Goal: Task Accomplishment & Management: Use online tool/utility

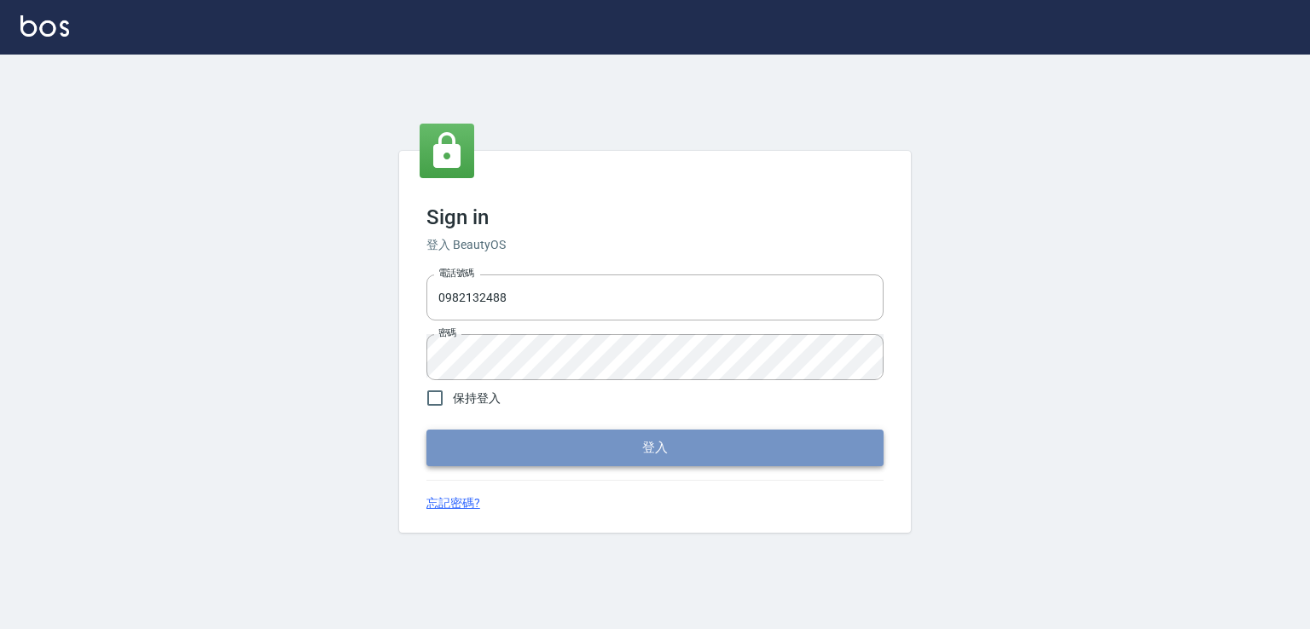
click at [606, 442] on button "登入" at bounding box center [654, 448] width 457 height 36
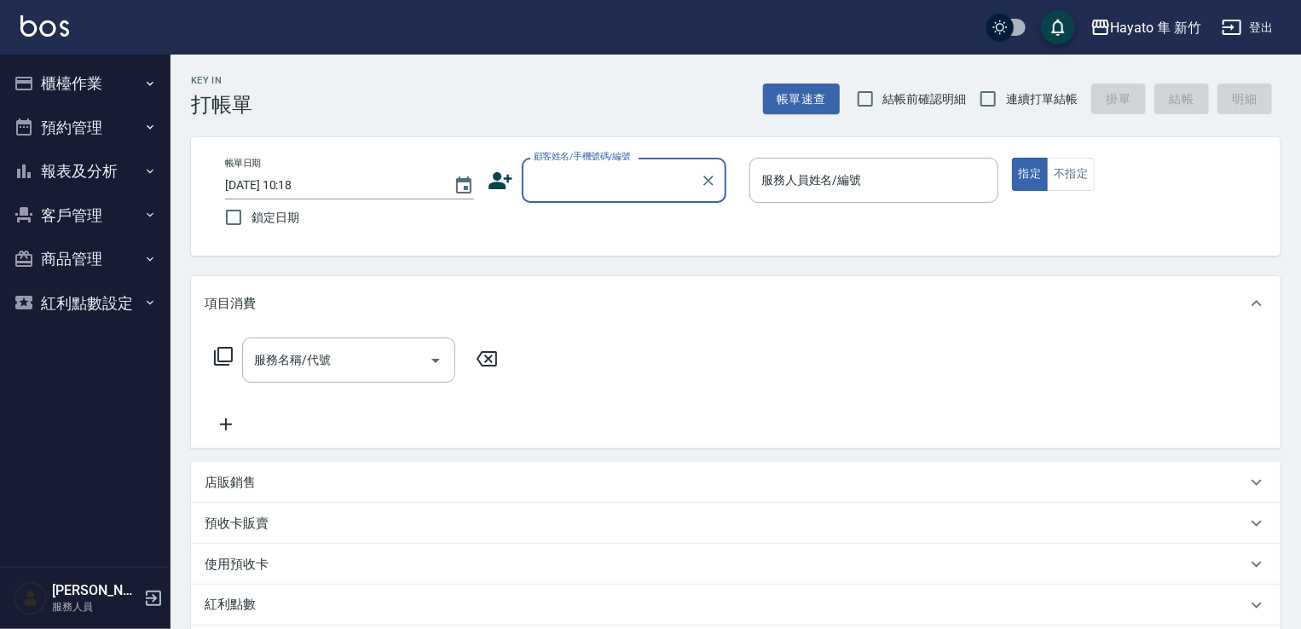
click at [151, 88] on icon "button" at bounding box center [150, 84] width 14 height 14
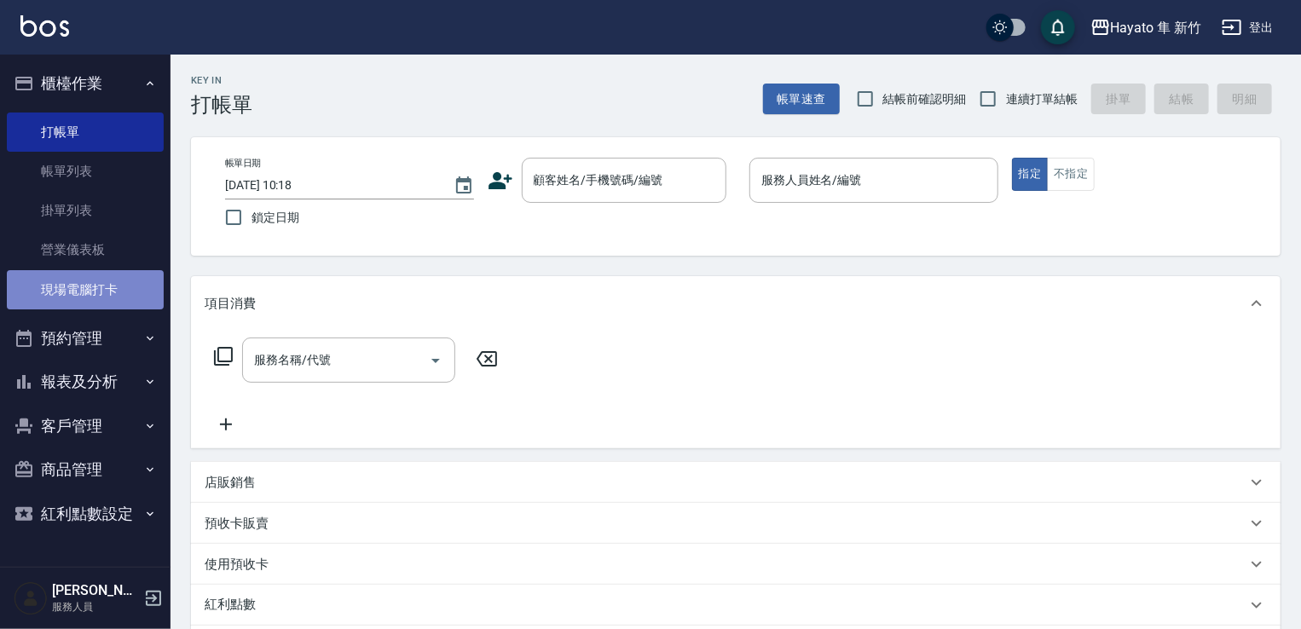
click at [126, 277] on link "現場電腦打卡" at bounding box center [85, 289] width 157 height 39
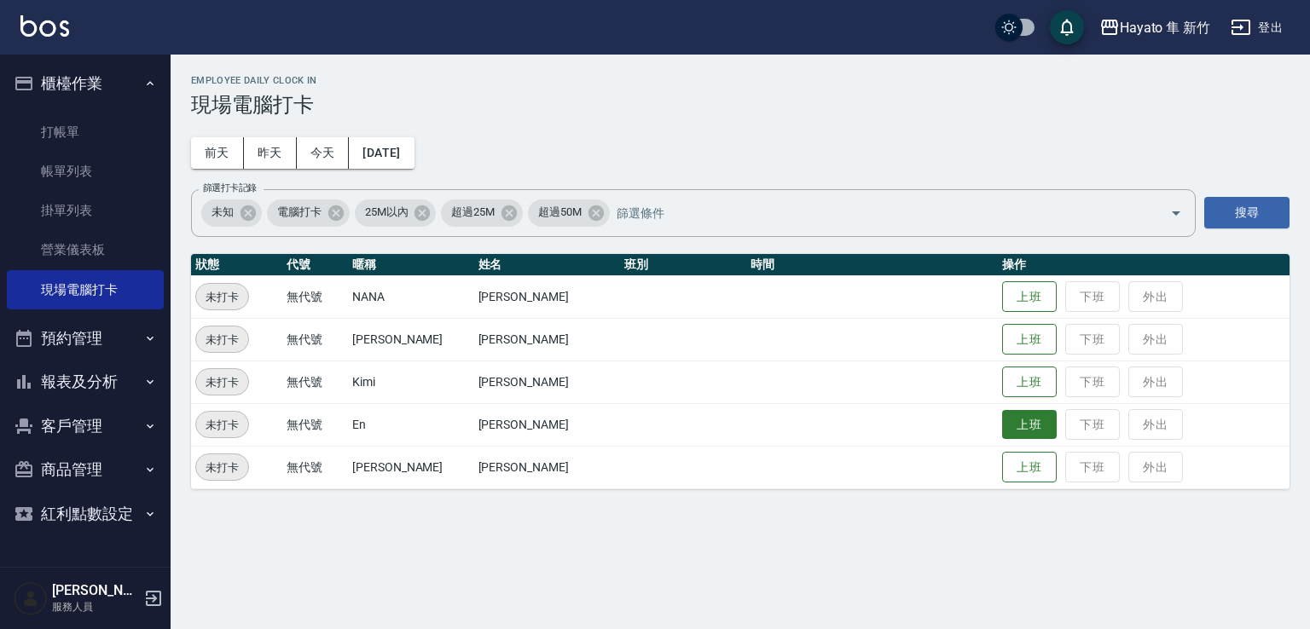
click at [1012, 429] on button "上班" at bounding box center [1029, 425] width 55 height 30
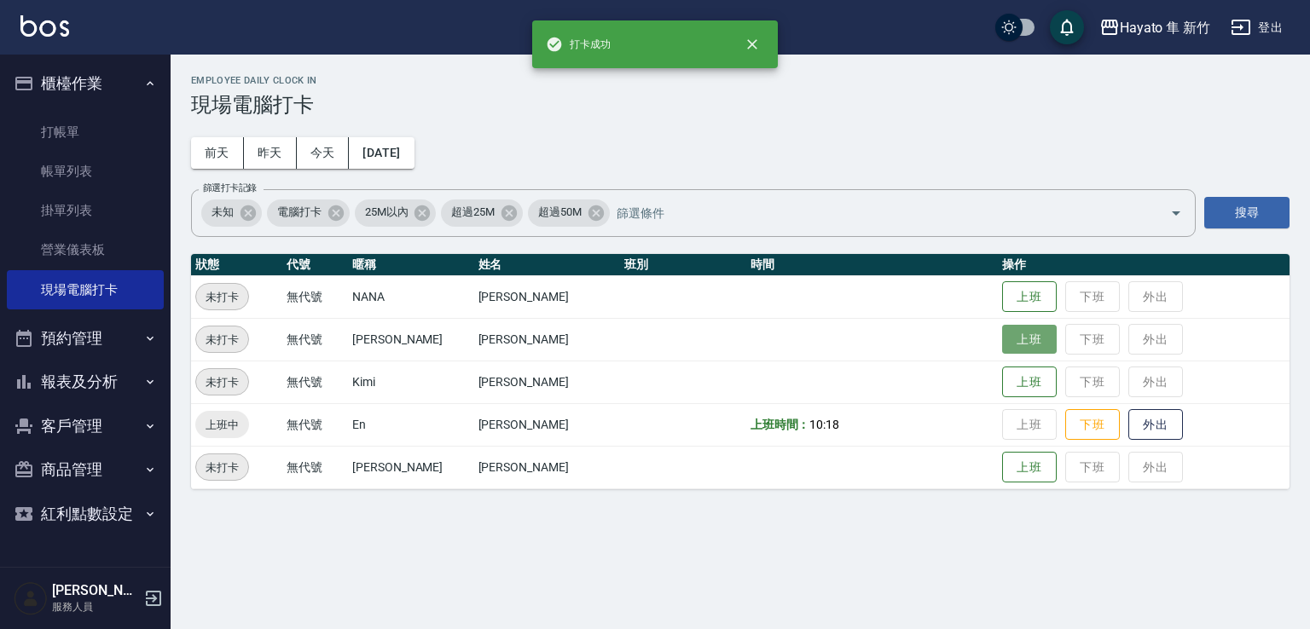
click at [1013, 337] on button "上班" at bounding box center [1029, 340] width 55 height 30
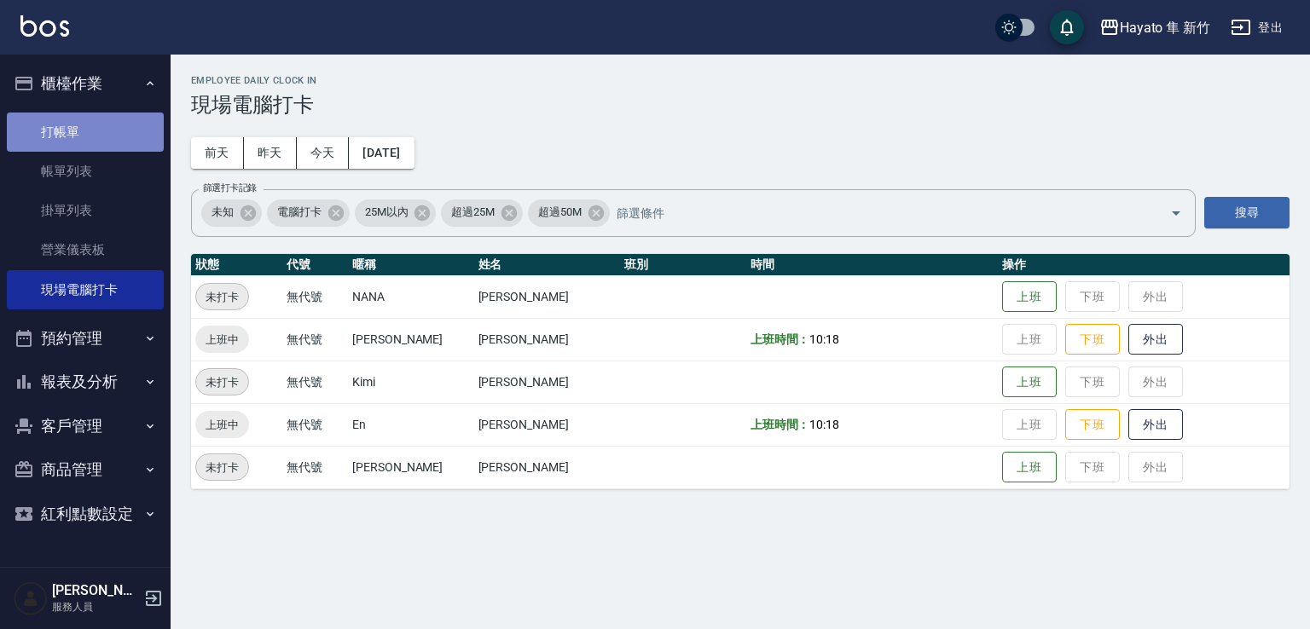
click at [58, 133] on link "打帳單" at bounding box center [85, 132] width 157 height 39
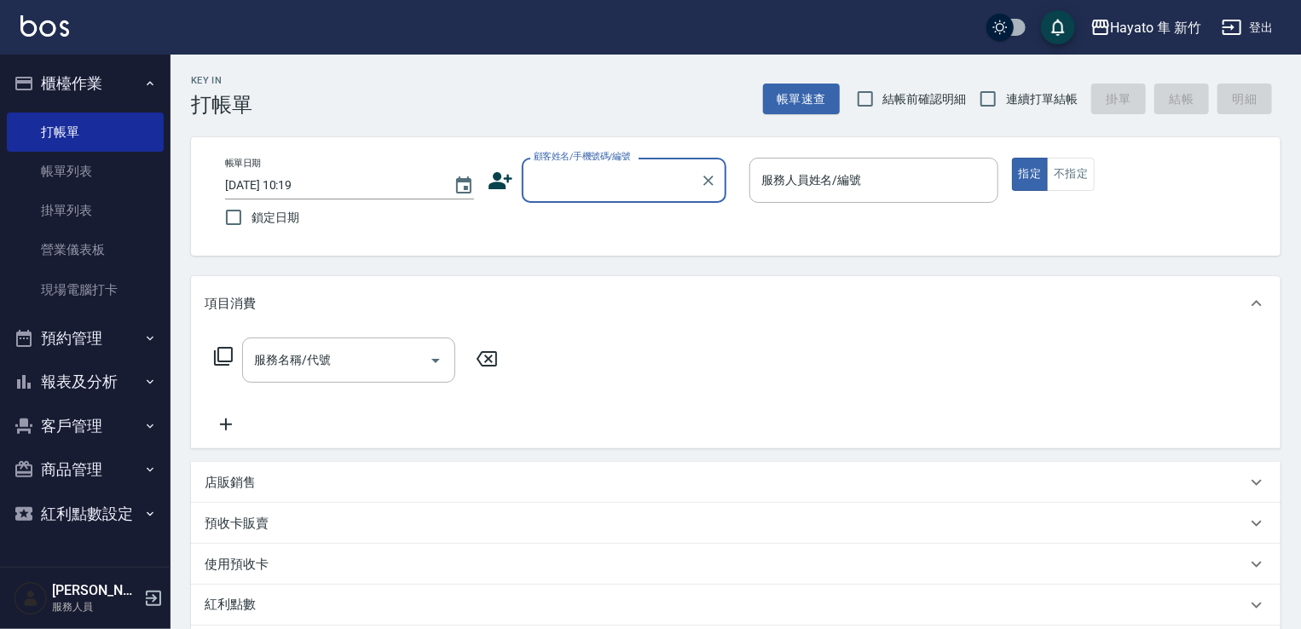
click at [93, 385] on button "報表及分析" at bounding box center [85, 382] width 157 height 44
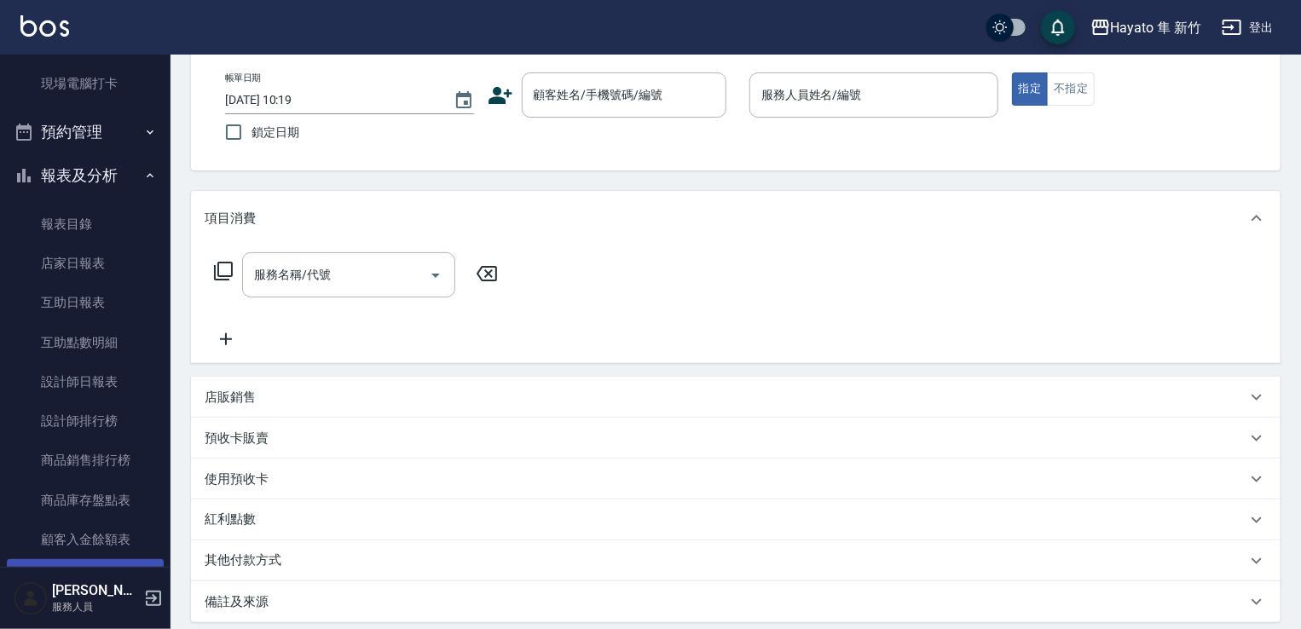
scroll to position [311, 0]
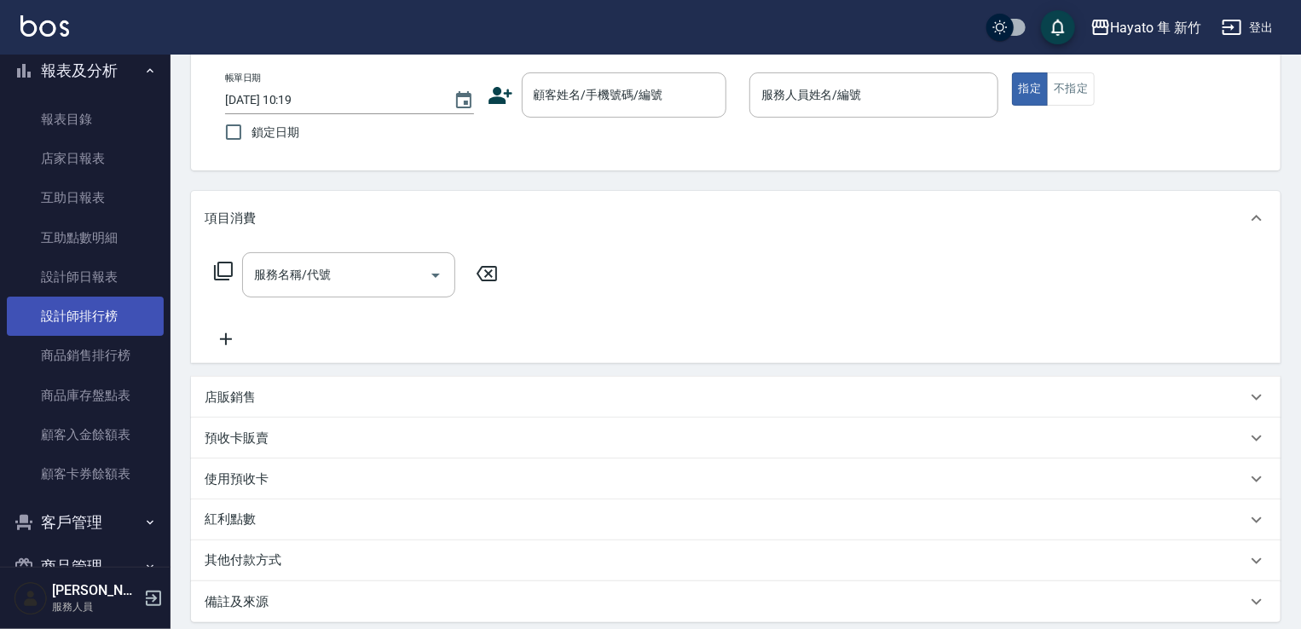
click at [90, 313] on link "設計師排行榜" at bounding box center [85, 316] width 157 height 39
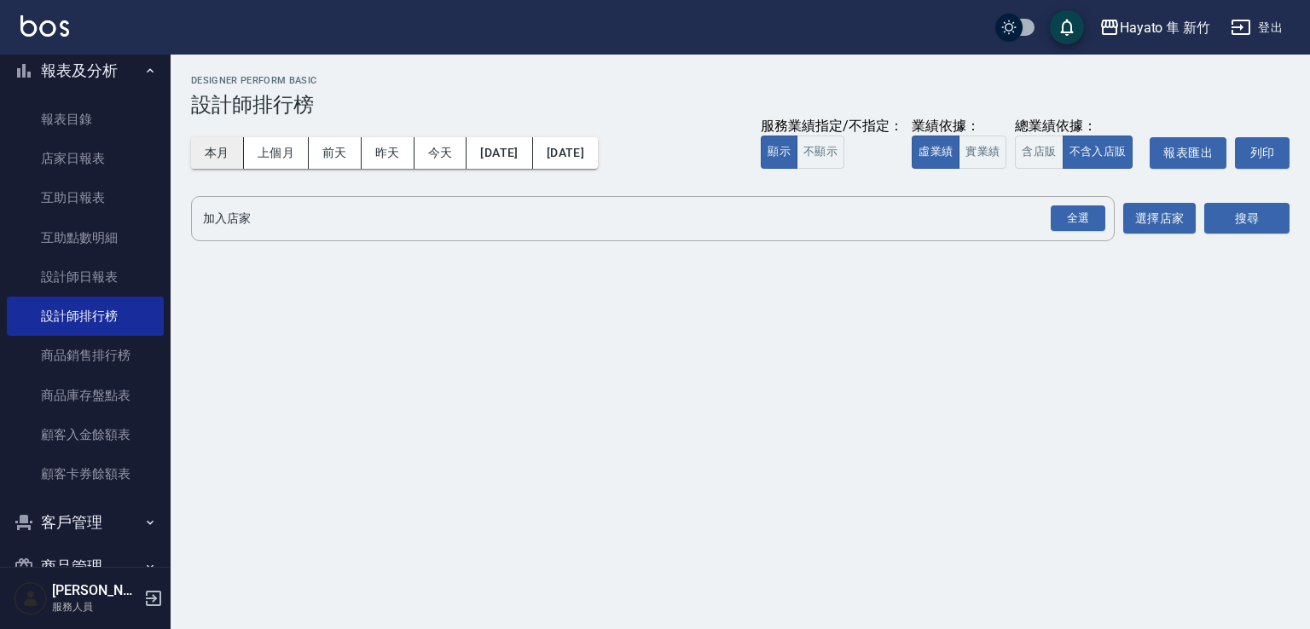
click at [217, 159] on button "本月" at bounding box center [217, 153] width 53 height 32
click at [1076, 228] on div "全選" at bounding box center [1078, 219] width 55 height 26
click at [1076, 209] on div "全選" at bounding box center [1078, 219] width 55 height 26
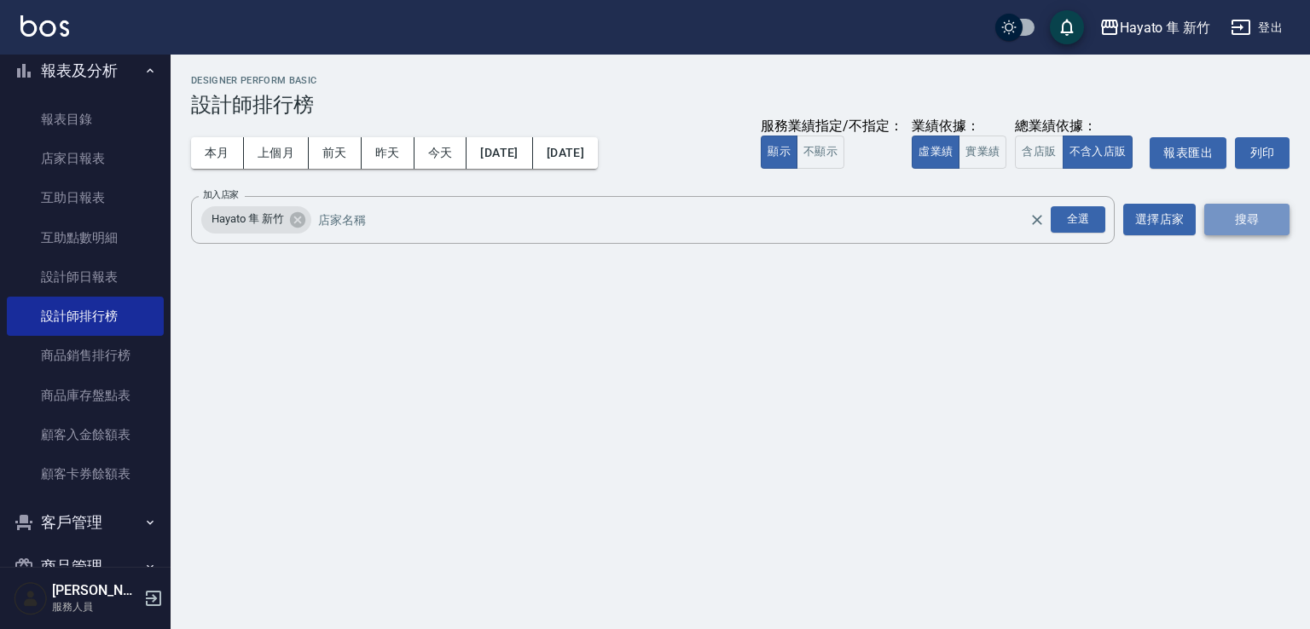
click at [1249, 210] on button "搜尋" at bounding box center [1246, 220] width 85 height 32
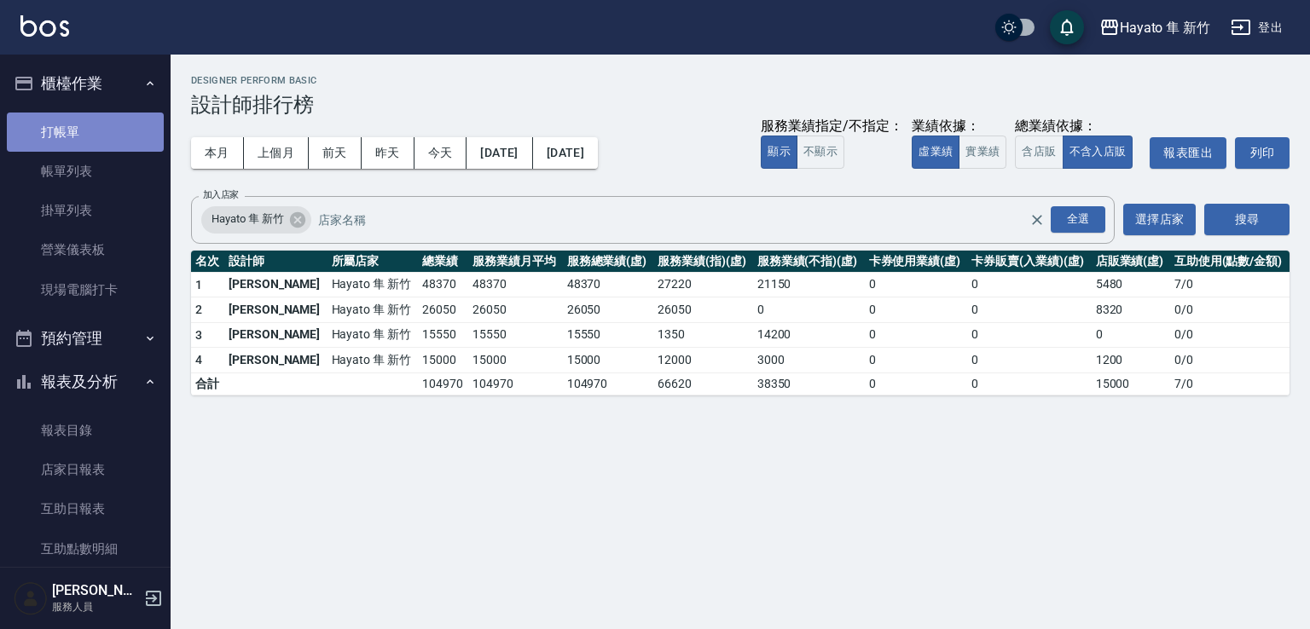
click at [137, 120] on link "打帳單" at bounding box center [85, 132] width 157 height 39
